Goal: Navigation & Orientation: Find specific page/section

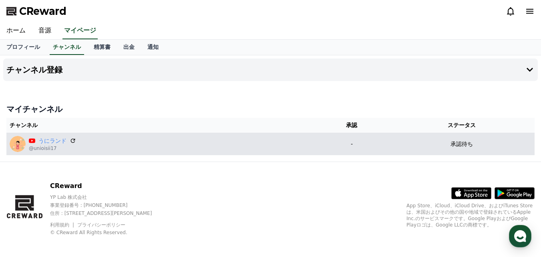
click at [473, 146] on p "承認待ち" at bounding box center [462, 144] width 22 height 8
click at [69, 138] on icon at bounding box center [72, 140] width 7 height 7
click at [466, 147] on p "承認待ち" at bounding box center [462, 144] width 22 height 8
click at [471, 145] on p "承認待ち" at bounding box center [462, 144] width 22 height 8
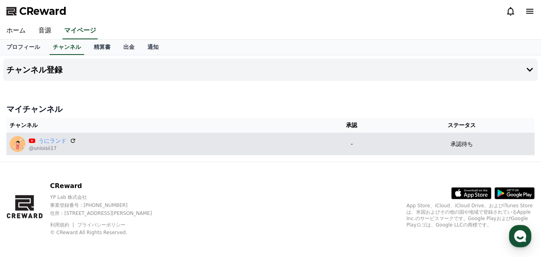
click at [513, 153] on td "承認待ち" at bounding box center [462, 144] width 146 height 22
click at [386, 143] on p "-" at bounding box center [352, 144] width 68 height 8
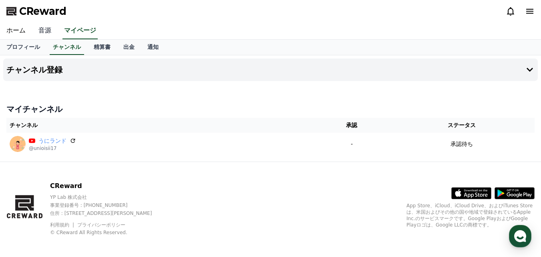
click at [41, 32] on link "音源" at bounding box center [45, 30] width 26 height 17
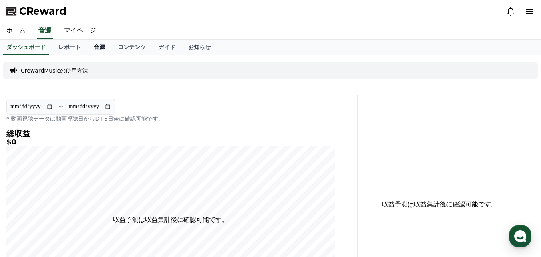
click at [87, 45] on link "音源" at bounding box center [99, 47] width 24 height 15
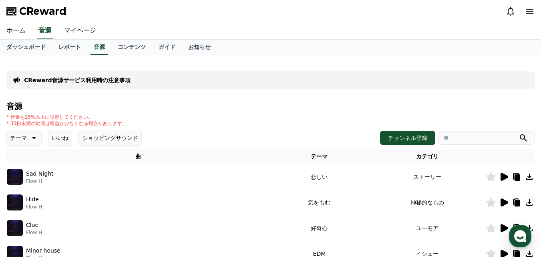
click at [48, 137] on button "いいね" at bounding box center [60, 138] width 24 height 16
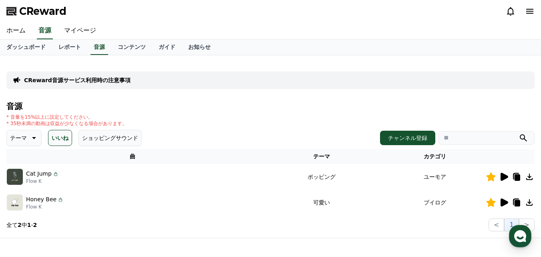
click at [530, 177] on icon at bounding box center [529, 176] width 6 height 6
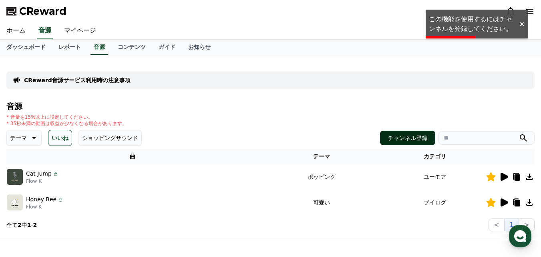
click at [425, 138] on button "チャンネル登録" at bounding box center [407, 138] width 55 height 14
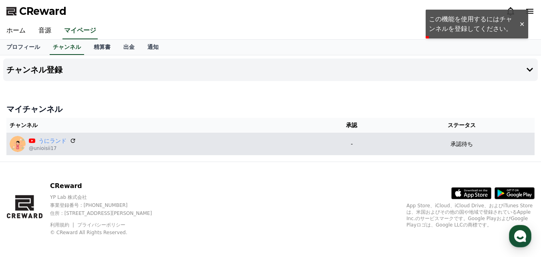
click at [173, 136] on div "うにランド @unioisii17" at bounding box center [161, 144] width 302 height 16
